Goal: Obtain resource: Download file/media

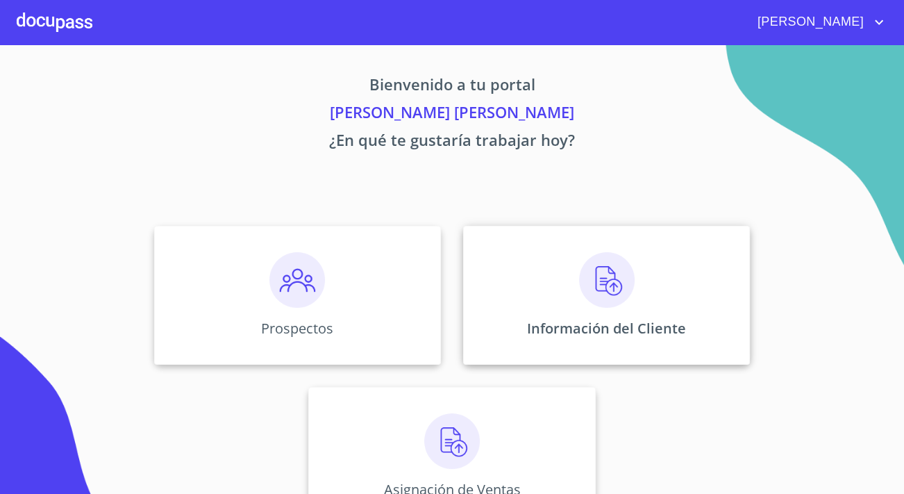
click at [559, 247] on div "Información del Cliente" at bounding box center [606, 295] width 287 height 139
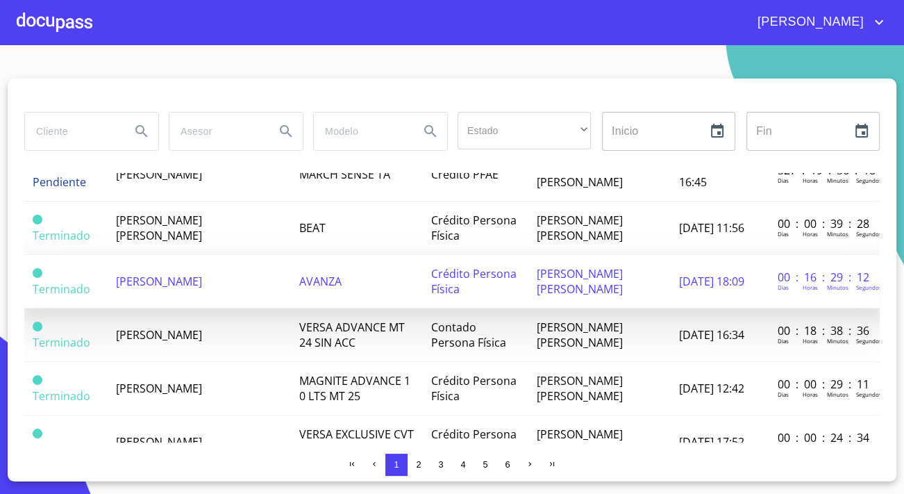
scroll to position [1128, 0]
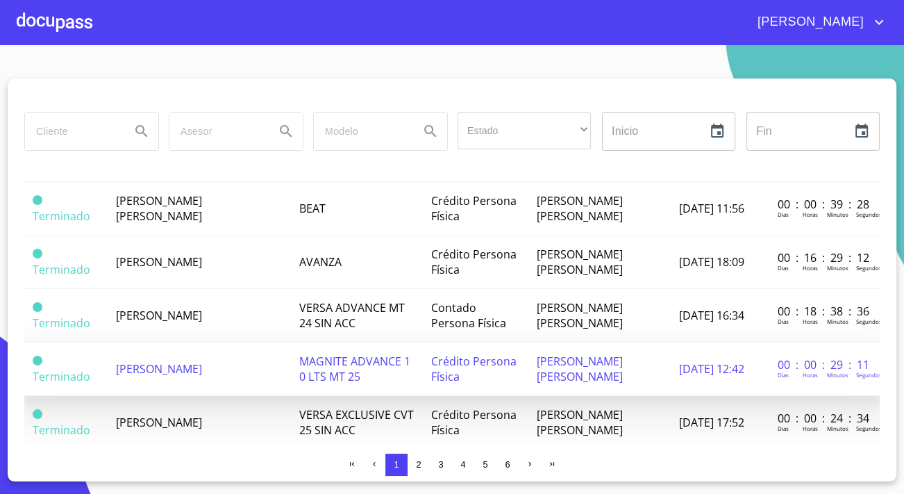
click at [198, 342] on td "[PERSON_NAME]" at bounding box center [199, 368] width 183 height 53
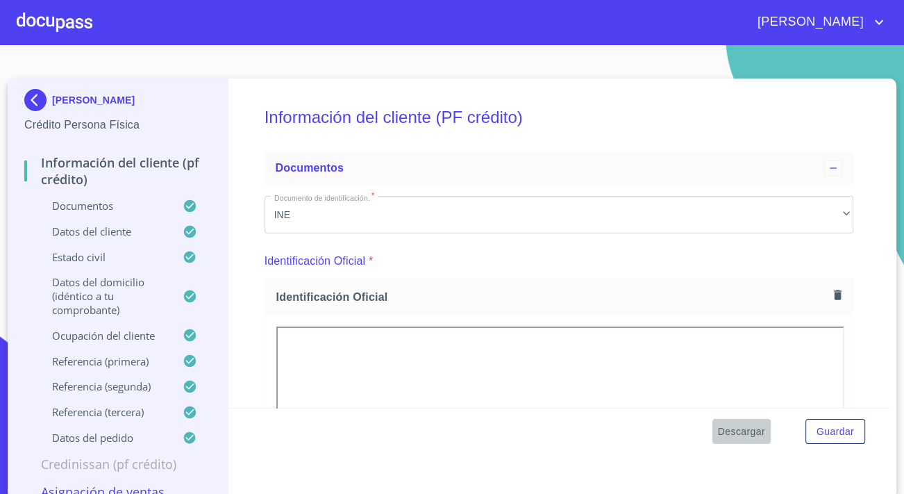
click at [730, 433] on span "Descargar" at bounding box center [741, 431] width 47 height 17
